Goal: Transaction & Acquisition: Purchase product/service

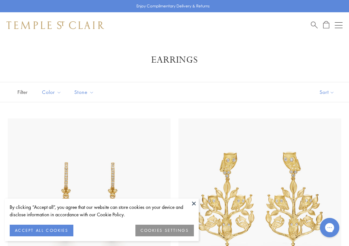
click at [332, 233] on div "Gorgias live chat" at bounding box center [329, 228] width 13 height 13
click at [349, 232] on div "Gorgias live chat" at bounding box center [353, 228] width 6 height 8
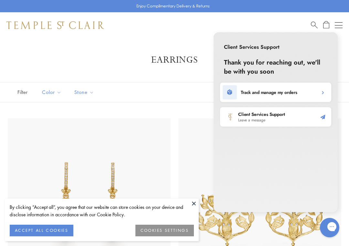
click at [328, 237] on button "Chat with us" at bounding box center [329, 227] width 19 height 19
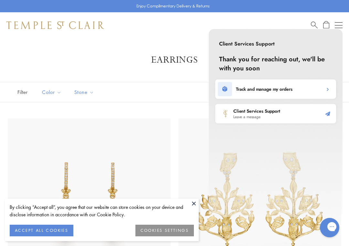
click at [349, 230] on icon "Gorgias live chat" at bounding box center [353, 227] width 6 height 6
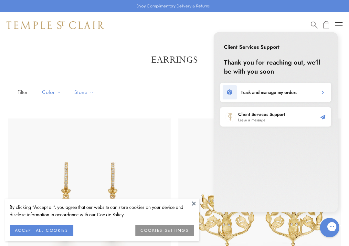
click at [349, 232] on div "Gorgias live chat" at bounding box center [353, 228] width 6 height 8
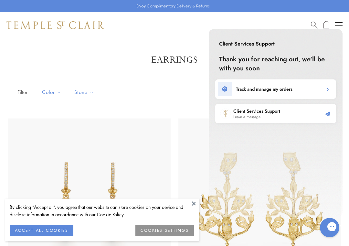
click at [349, 232] on div "Gorgias live chat" at bounding box center [353, 228] width 6 height 8
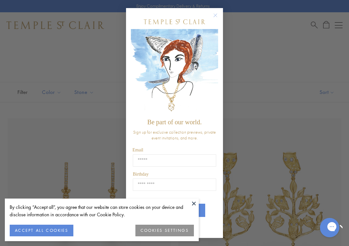
click at [330, 222] on button "Chat with us" at bounding box center [329, 227] width 19 height 19
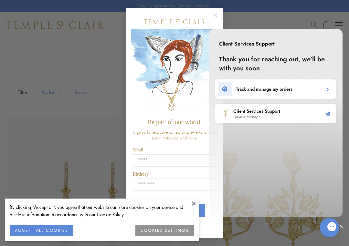
click at [300, 2] on div "Close dialog Be part of our world. Sign up for exclusive collection previews, p…" at bounding box center [174, 123] width 349 height 246
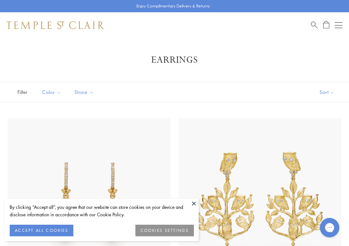
scroll to position [0, 0]
click at [333, 232] on div "Gorgias live chat" at bounding box center [329, 228] width 13 height 13
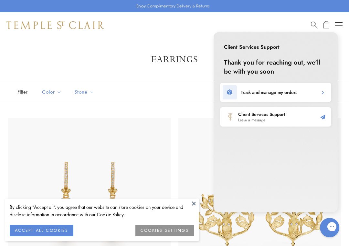
scroll to position [0, 0]
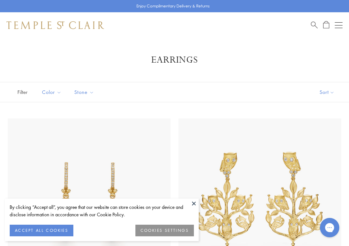
scroll to position [0, 0]
click at [327, 228] on icon "Gorgias live chat" at bounding box center [330, 228] width 6 height 6
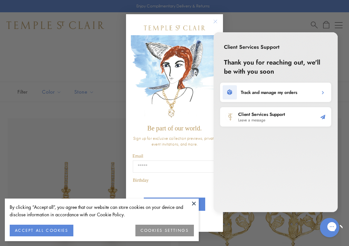
scroll to position [0, 0]
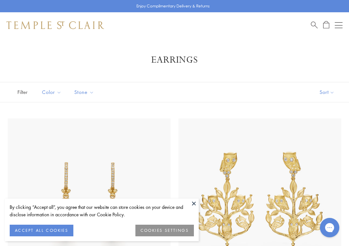
scroll to position [0, 0]
click at [85, 54] on h1 "Earrings" at bounding box center [174, 60] width 317 height 12
click at [334, 226] on div "Gorgias live chat" at bounding box center [329, 228] width 13 height 13
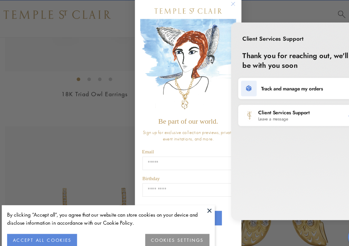
scroll to position [419, 0]
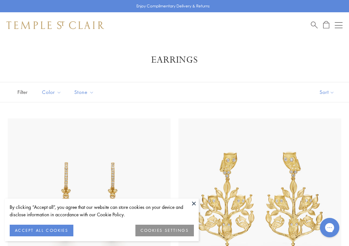
scroll to position [415, 0]
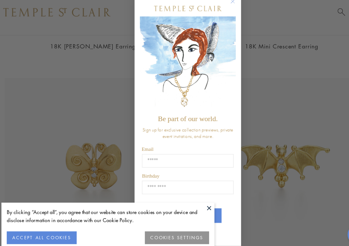
scroll to position [903, 0]
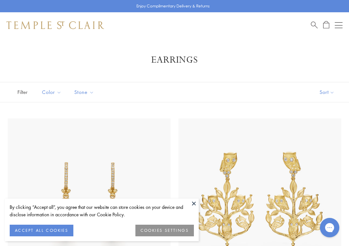
click at [304, 3] on div "Enjoy Complimentary Delivery & Returns" at bounding box center [174, 6] width 349 height 12
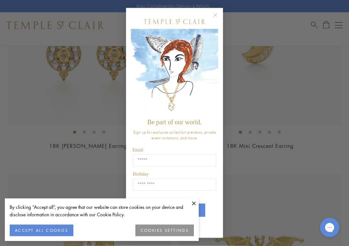
scroll to position [796, 0]
click at [329, 223] on div "Gorgias live chat" at bounding box center [329, 228] width 13 height 13
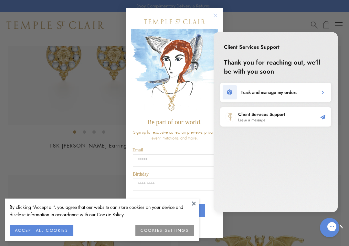
scroll to position [0, 0]
click at [344, 3] on div "Close dialog Be part of our world. Sign up for exclusive collection previews, p…" at bounding box center [174, 123] width 349 height 246
click at [213, 14] on form "Be part of our world. Sign up for exclusive collection previews, private event …" at bounding box center [174, 123] width 97 height 230
click at [216, 17] on icon "Close dialog" at bounding box center [215, 15] width 3 height 3
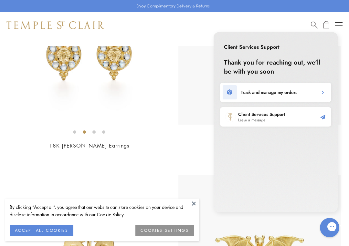
scroll to position [805, 0]
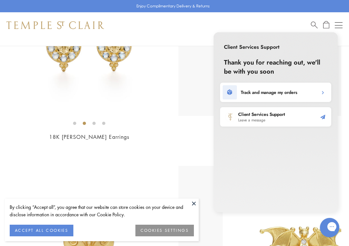
click at [196, 202] on button at bounding box center [194, 204] width 10 height 10
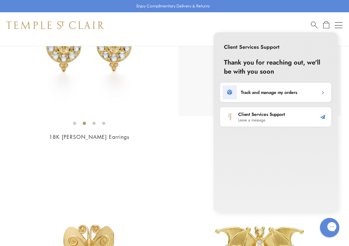
click at [209, 213] on img at bounding box center [260, 247] width 163 height 163
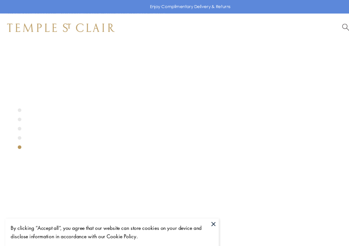
scroll to position [87, 0]
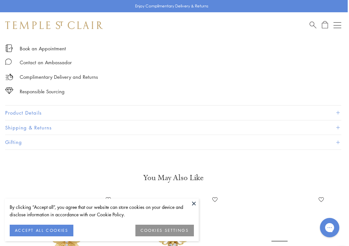
scroll to position [463, 1]
